Goal: Find contact information: Find contact information

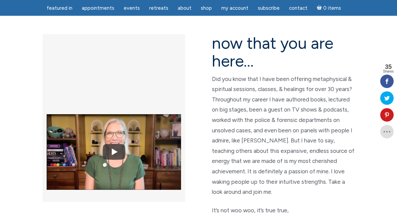
scroll to position [181, 0]
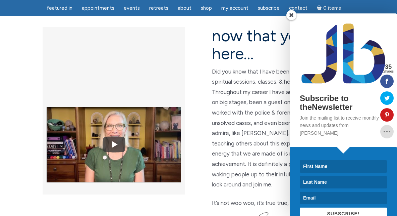
click at [153, 138] on div at bounding box center [118, 139] width 161 height 225
click at [374, 5] on ul "featured in featured in Memes Appointments Book a Lecture/Class How I Read Half…" at bounding box center [198, 8] width 397 height 16
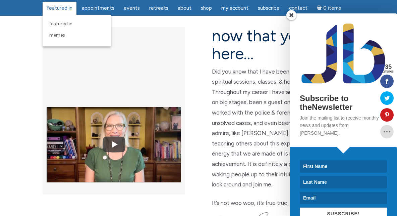
click at [53, 9] on span "featured in" at bounding box center [60, 8] width 26 height 6
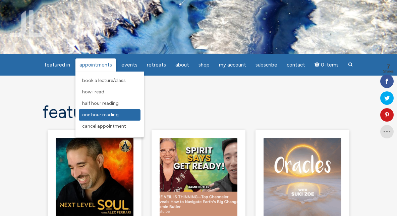
click at [96, 113] on span "One Hour Reading" at bounding box center [100, 115] width 37 height 6
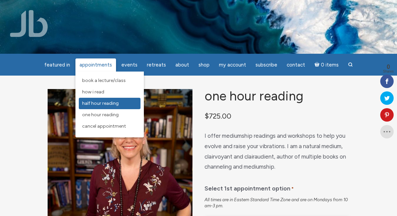
click at [103, 103] on span "Half Hour Reading" at bounding box center [100, 103] width 37 height 6
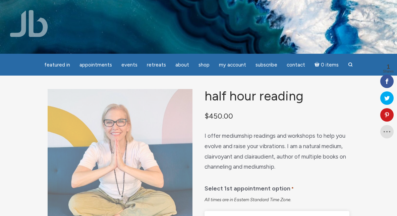
scroll to position [328, 0]
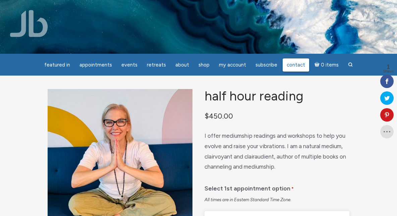
click at [300, 63] on span "Contact" at bounding box center [296, 65] width 18 height 6
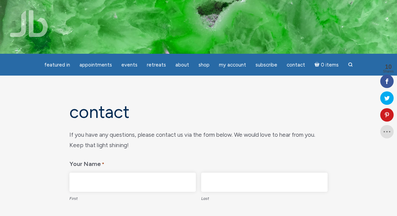
click at [76, 18] on img at bounding box center [198, 26] width 397 height 223
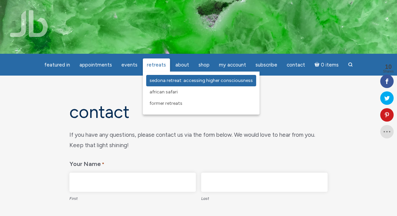
click at [155, 77] on link "Sedona Retreat: Accessing Higher Consciousness" at bounding box center [201, 80] width 110 height 11
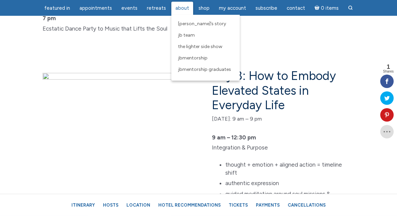
scroll to position [1959, 0]
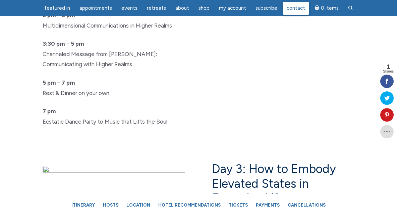
click at [295, 8] on span "Contact" at bounding box center [296, 8] width 18 height 6
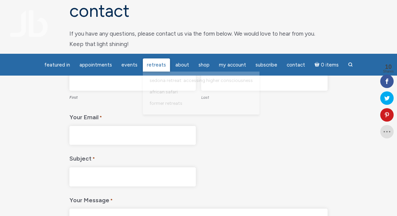
scroll to position [10, 0]
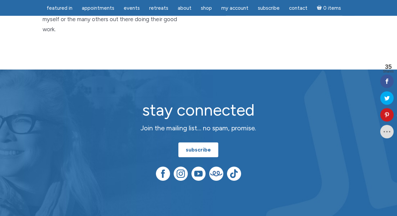
scroll to position [1787, 0]
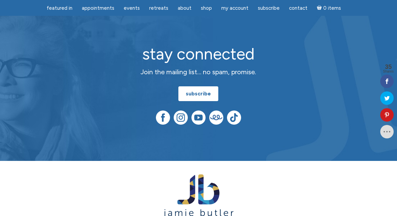
click at [160, 57] on div "Facebook" at bounding box center [163, 49] width 25 height 15
click at [160, 110] on img at bounding box center [163, 117] width 14 height 14
click at [182, 57] on div at bounding box center [181, 56] width 4 height 2
click at [181, 110] on img at bounding box center [181, 117] width 14 height 14
